Goal: Entertainment & Leisure: Consume media (video, audio)

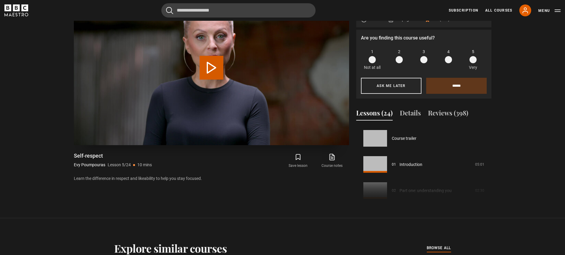
scroll to position [104, 0]
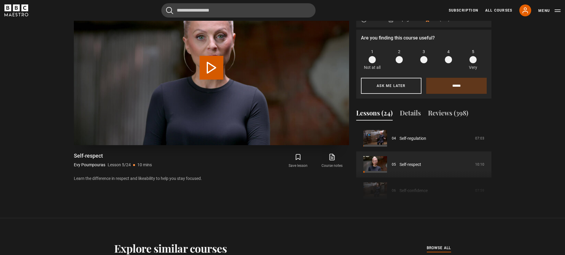
click at [209, 76] on button "Play Lesson Self-respect" at bounding box center [212, 68] width 24 height 24
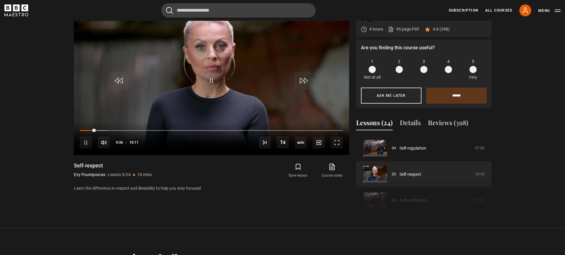
scroll to position [222, 0]
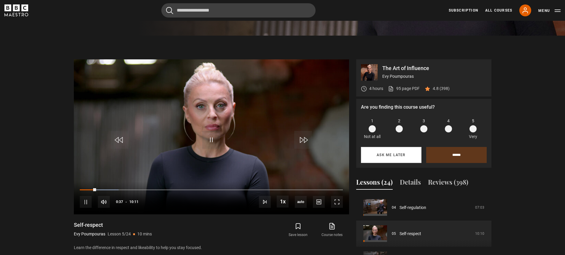
click at [389, 159] on button "Ask me later" at bounding box center [391, 155] width 61 height 16
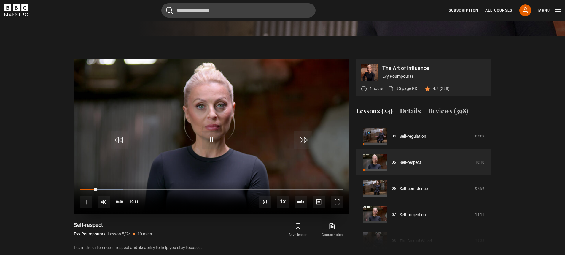
click at [79, 189] on div "10s Skip Back 10 seconds Pause 10s Skip Forward 10 seconds Loaded : 16.38% 00:0…" at bounding box center [211, 197] width 275 height 33
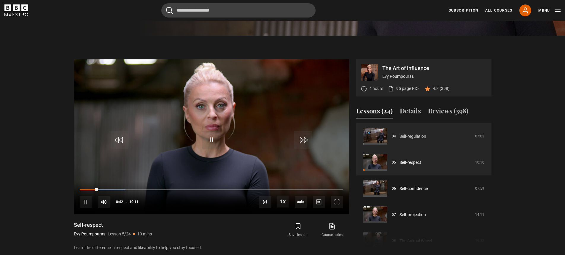
click at [400, 135] on link "Self-regulation" at bounding box center [413, 136] width 27 height 6
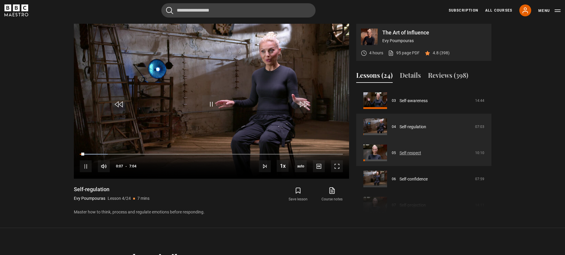
click at [400, 150] on link "Self-respect" at bounding box center [411, 153] width 22 height 6
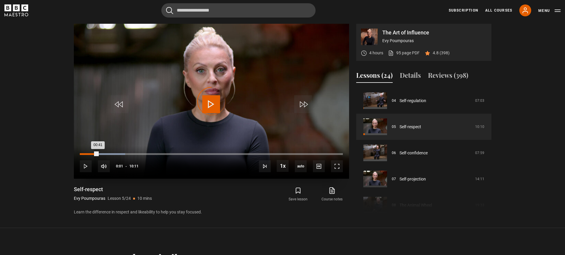
click at [80, 154] on div "00:01" at bounding box center [80, 154] width 1 height 2
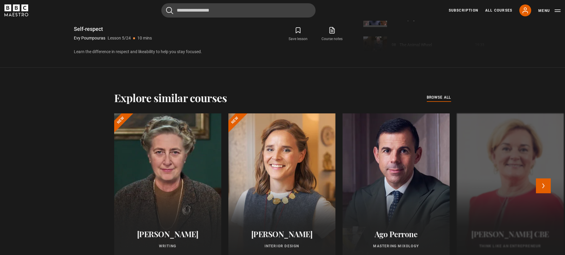
scroll to position [421, 0]
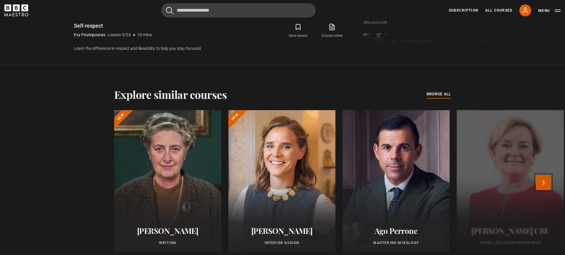
click at [547, 184] on button "Next" at bounding box center [543, 182] width 15 height 15
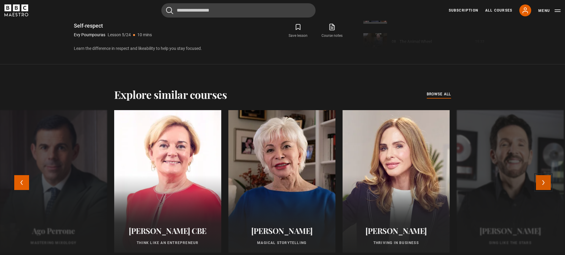
click at [547, 184] on button "Next" at bounding box center [543, 182] width 15 height 15
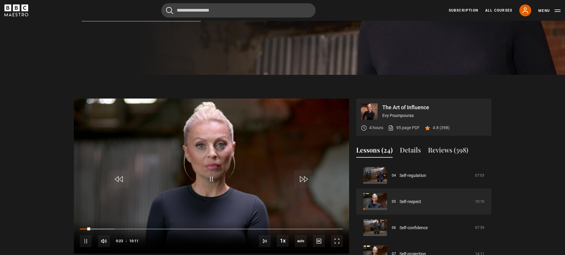
scroll to position [214, 0]
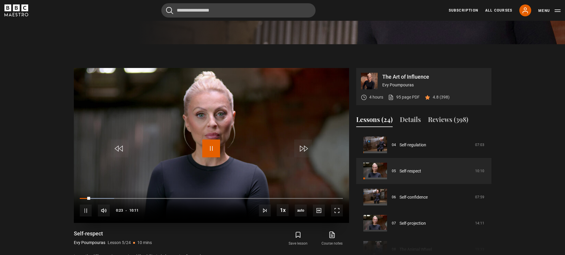
click at [216, 148] on span "Video Player" at bounding box center [211, 148] width 18 height 18
click at [207, 150] on span "Video Player" at bounding box center [211, 148] width 18 height 18
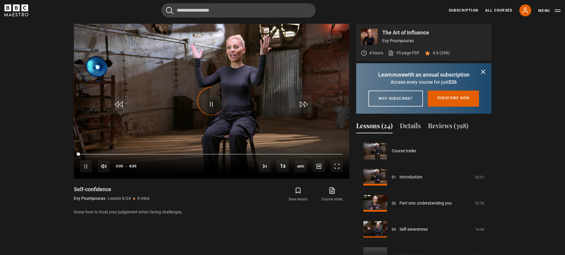
scroll to position [131, 0]
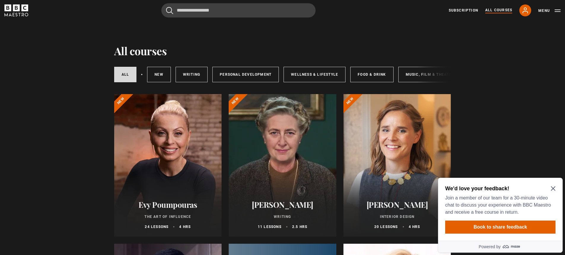
click at [554, 186] on icon "Close Maze Prompt" at bounding box center [553, 188] width 5 height 5
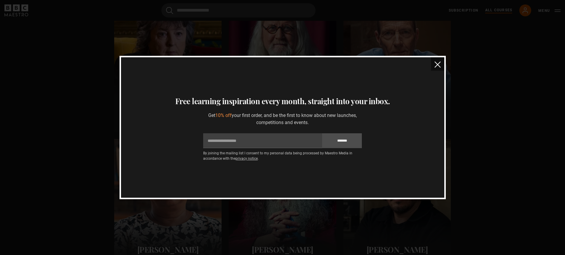
scroll to position [1335, 0]
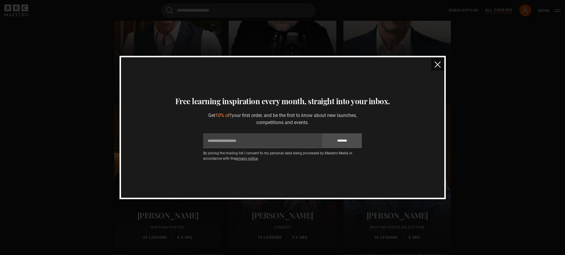
click at [435, 67] on img "close" at bounding box center [438, 64] width 6 height 6
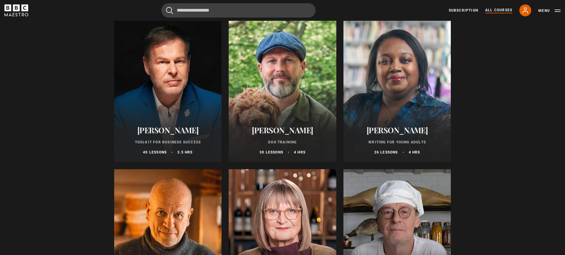
scroll to position [1840, 0]
